Goal: Information Seeking & Learning: Find specific page/section

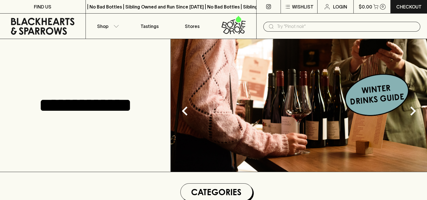
click at [314, 25] on input "text" at bounding box center [346, 26] width 139 height 9
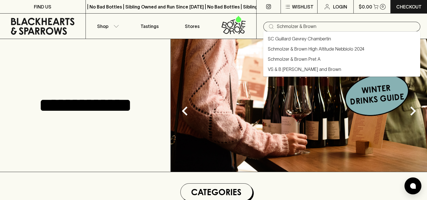
type input "Schmolzer & Brown"
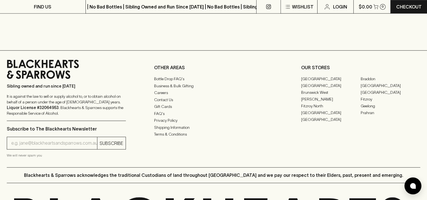
scroll to position [395, 0]
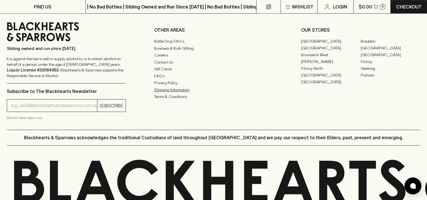
click at [184, 92] on link "Shipping Information" at bounding box center [213, 89] width 119 height 7
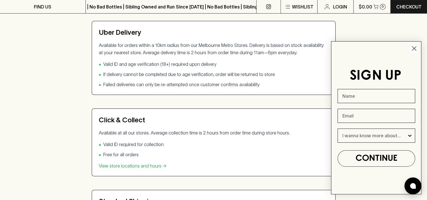
scroll to position [141, 0]
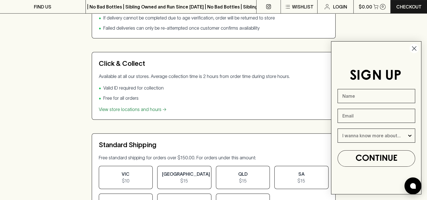
click at [133, 109] on link "View store locations and hours →" at bounding box center [133, 109] width 68 height 5
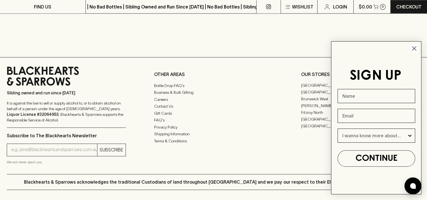
scroll to position [649, 0]
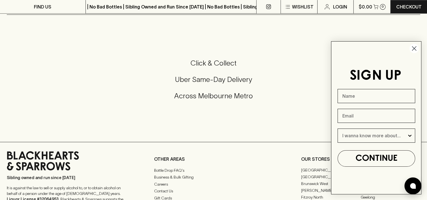
drag, startPoint x: 415, startPoint y: 47, endPoint x: 411, endPoint y: 47, distance: 3.7
click at [415, 47] on circle "Close dialog" at bounding box center [413, 48] width 9 height 9
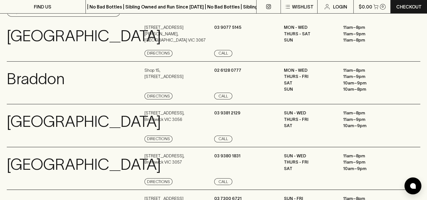
scroll to position [0, 0]
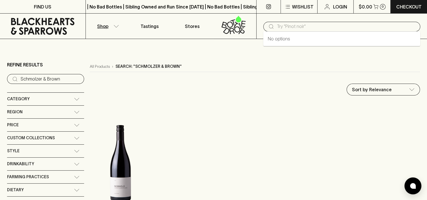
click at [284, 26] on input "text" at bounding box center [346, 26] width 139 height 9
type input "Sylvaner"
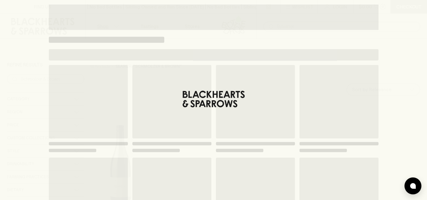
type input "Sylvaner"
